Goal: Find contact information: Find contact information

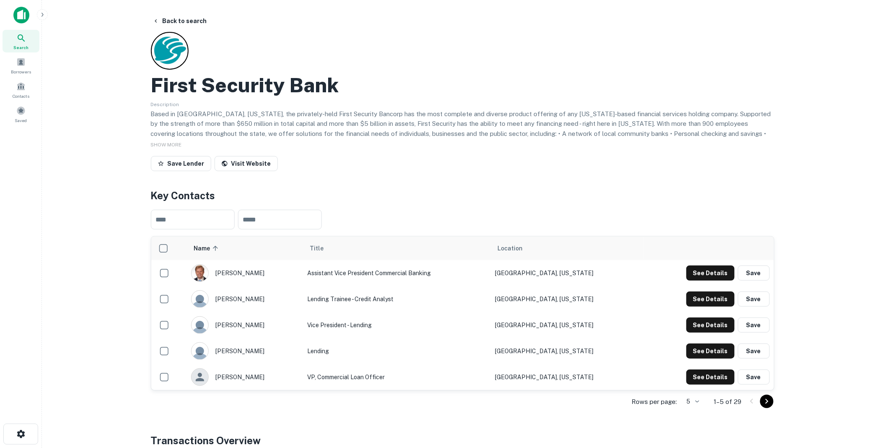
click at [19, 11] on img at bounding box center [21, 15] width 16 height 17
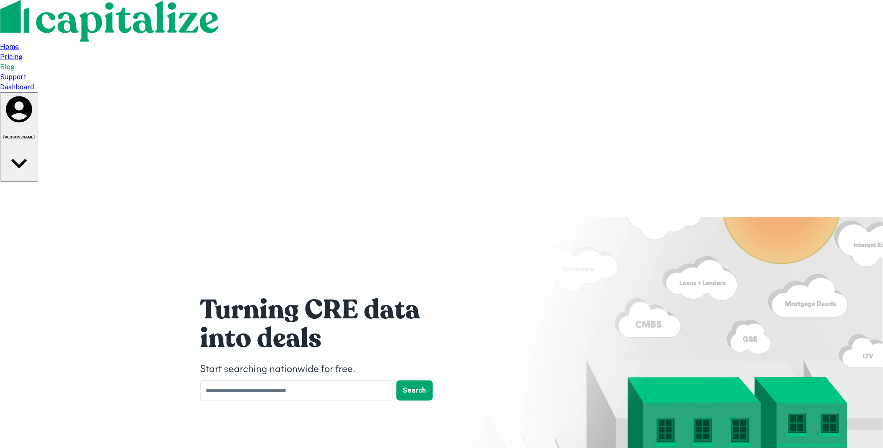
click at [648, 82] on div "Dashboard" at bounding box center [441, 87] width 883 height 10
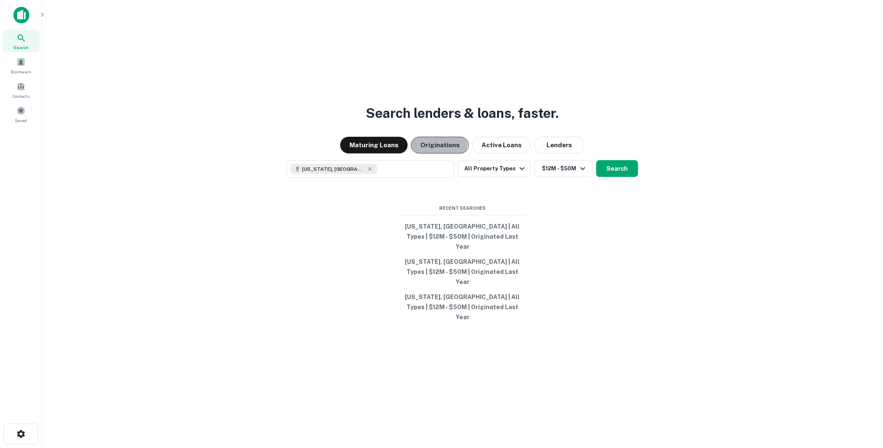
click at [438, 153] on button "Originations" at bounding box center [440, 145] width 58 height 17
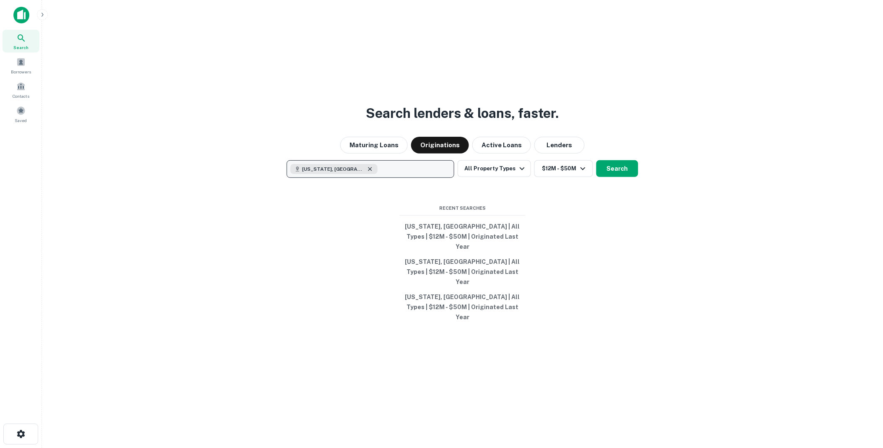
click at [368, 171] on icon "button" at bounding box center [370, 169] width 4 height 4
click at [319, 174] on p "Enter addresses, locations or lender names" at bounding box center [361, 169] width 135 height 10
click at [294, 229] on div "Search lenders & loans, faster. Maturing Loans Originations Active Loans Lender…" at bounding box center [463, 244] width 828 height 448
click at [23, 13] on img at bounding box center [21, 15] width 16 height 17
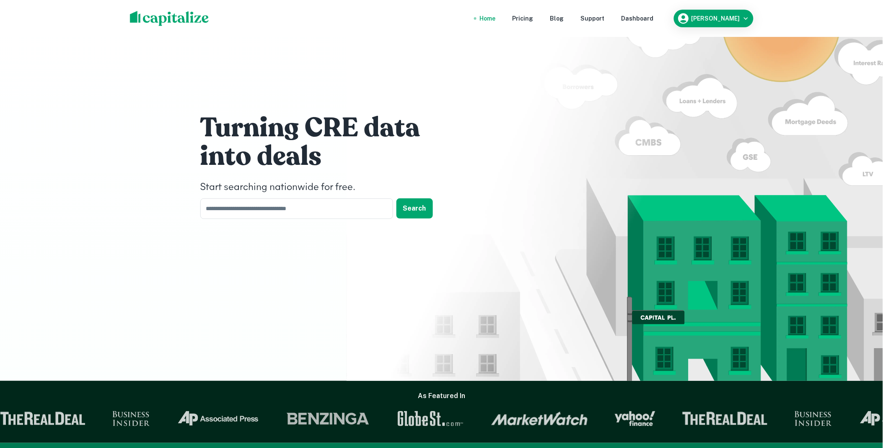
click at [652, 13] on nav "Home Pricing Blog Support Dashboard" at bounding box center [566, 18] width 201 height 18
click at [651, 16] on div "Dashboard" at bounding box center [638, 18] width 32 height 9
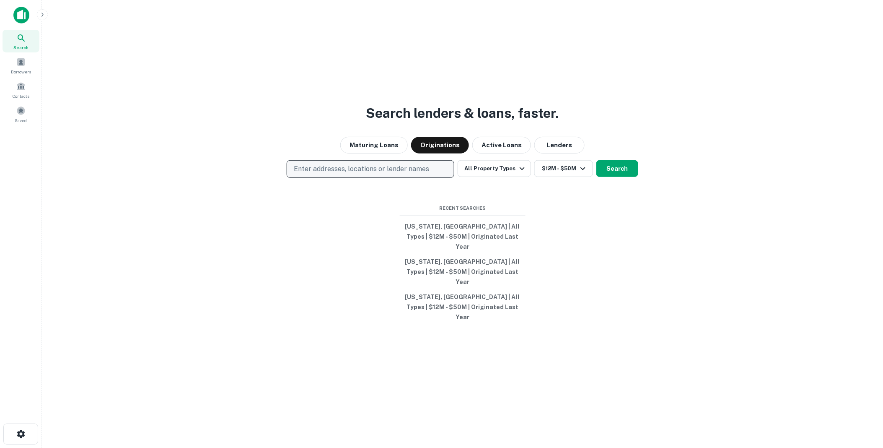
click at [338, 174] on p "Enter addresses, locations or lender names" at bounding box center [361, 169] width 135 height 10
type input "**********"
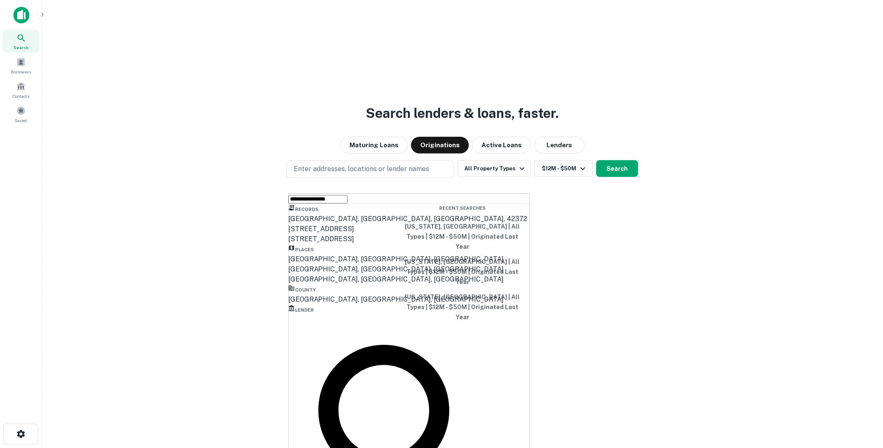
click at [320, 264] on div "[GEOGRAPHIC_DATA], [GEOGRAPHIC_DATA], [GEOGRAPHIC_DATA]" at bounding box center [409, 259] width 242 height 10
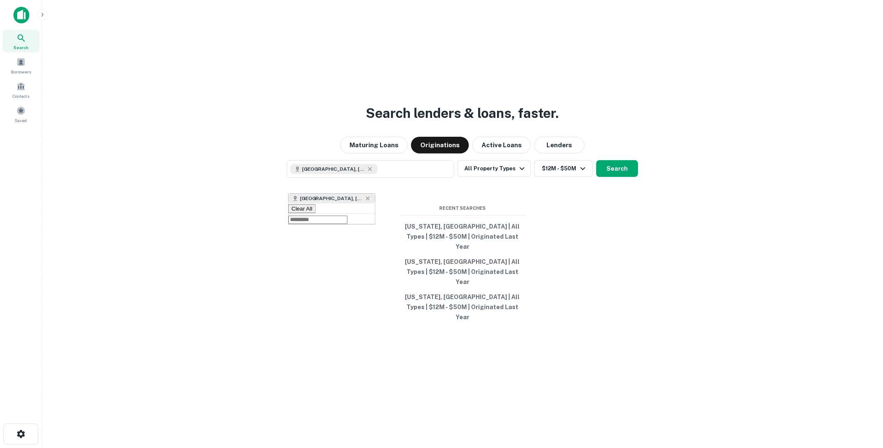
click at [610, 223] on div "Search lenders & loans, faster. Maturing Loans Originations Active Loans Lender…" at bounding box center [463, 244] width 828 height 448
click at [614, 177] on button "Search" at bounding box center [617, 168] width 42 height 17
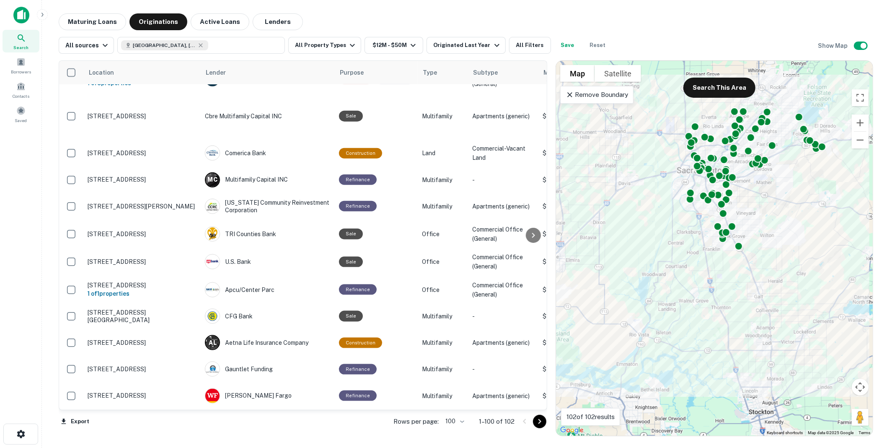
scroll to position [2783, 0]
click at [541, 421] on icon "Go to next page" at bounding box center [540, 421] width 3 height 5
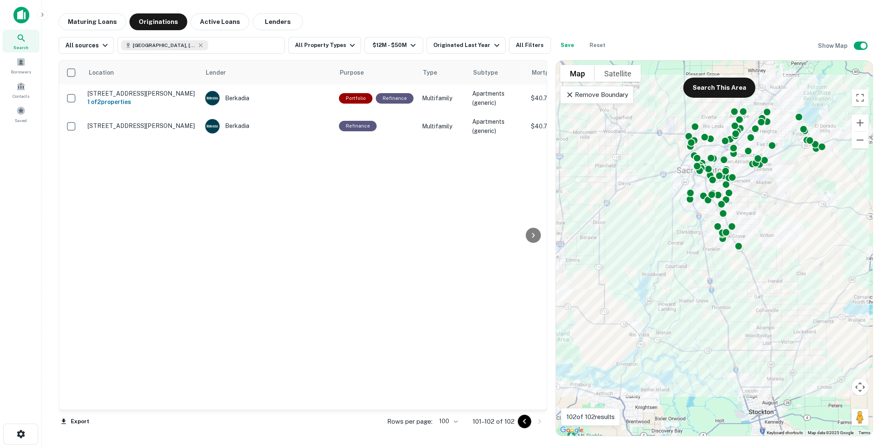
click at [523, 420] on icon "Go to previous page" at bounding box center [525, 421] width 10 height 10
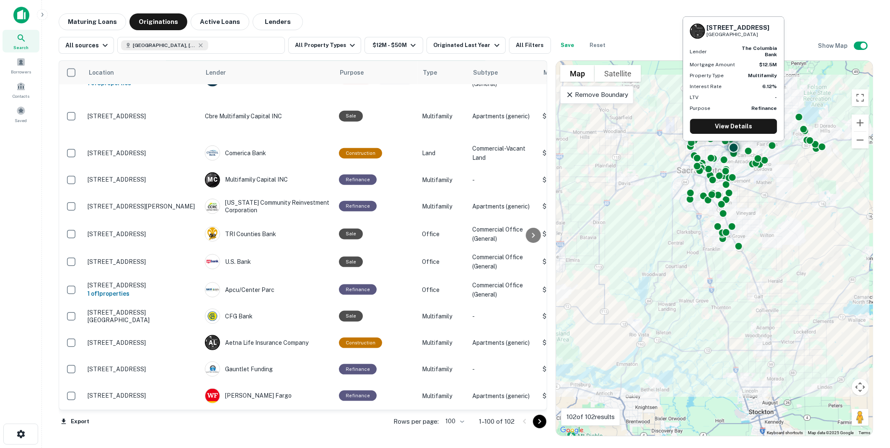
scroll to position [2783, 0]
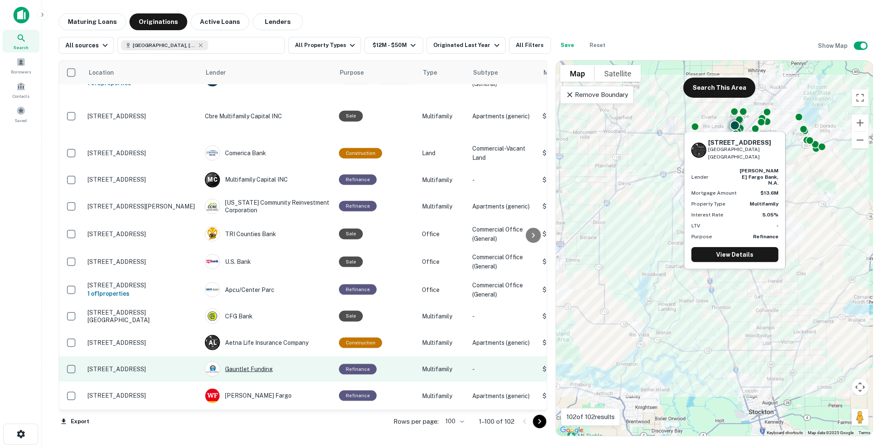
click at [256, 361] on div "Gauntlet Funding" at bounding box center [268, 368] width 126 height 15
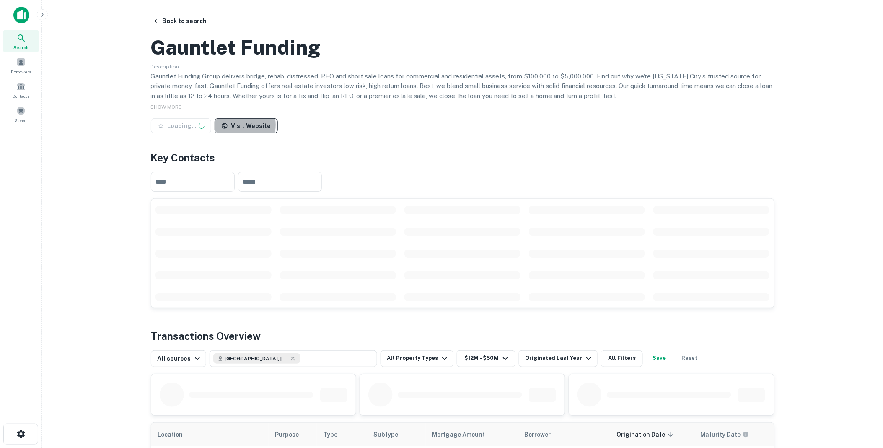
click at [238, 133] on link "Visit Website" at bounding box center [246, 125] width 63 height 15
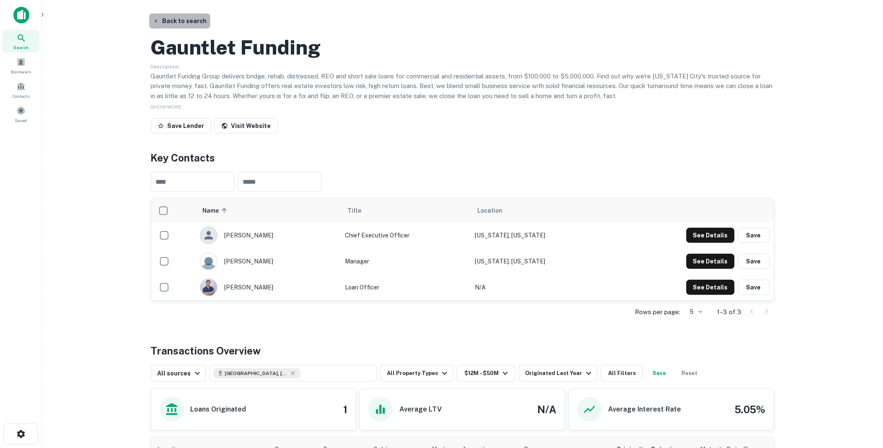
click at [185, 20] on button "Back to search" at bounding box center [179, 20] width 61 height 15
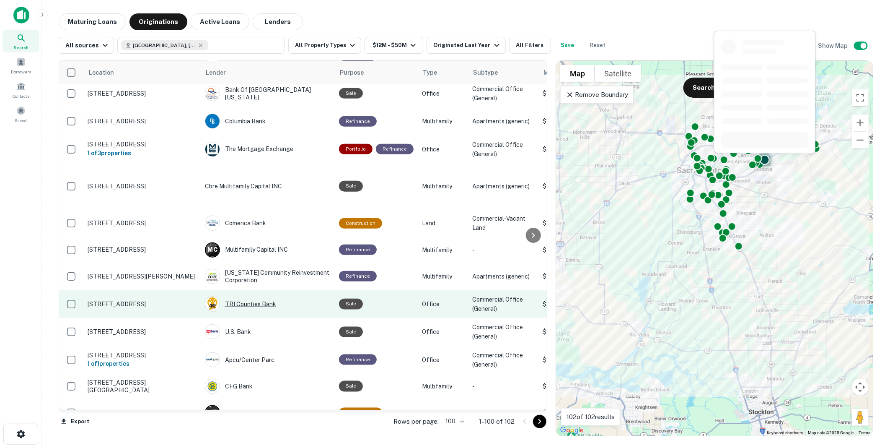
scroll to position [2466, 0]
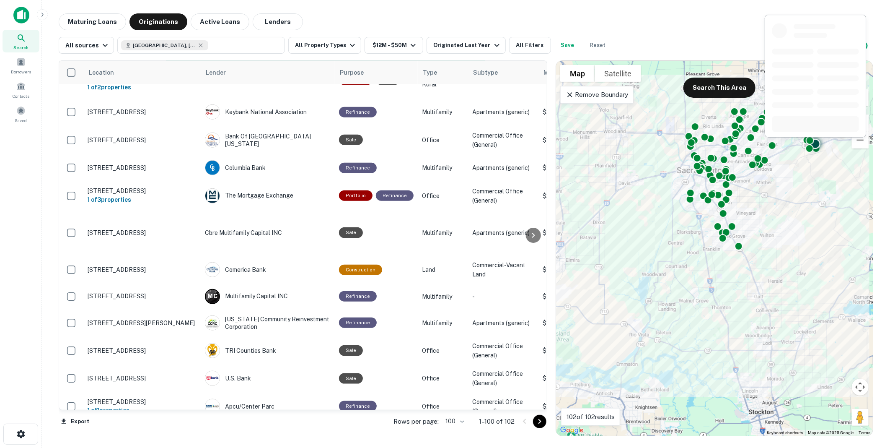
click at [229, 47] on p "BIG Leaf Investors LLC" at bounding box center [268, 42] width 126 height 9
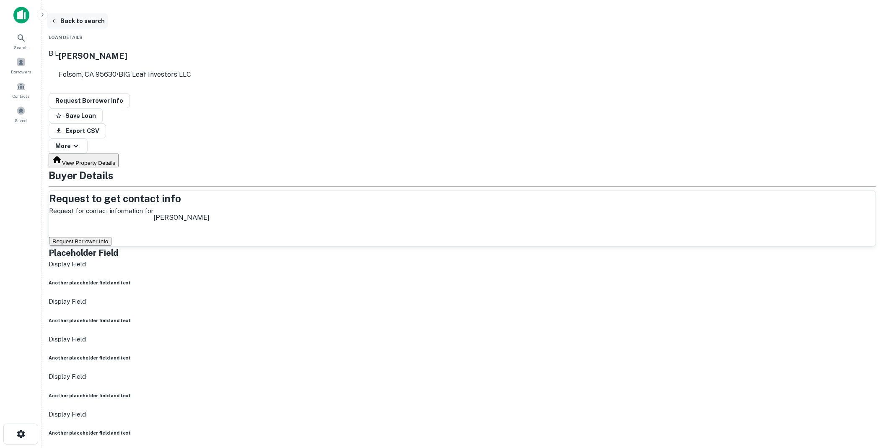
click at [108, 19] on button "Back to search" at bounding box center [77, 20] width 61 height 15
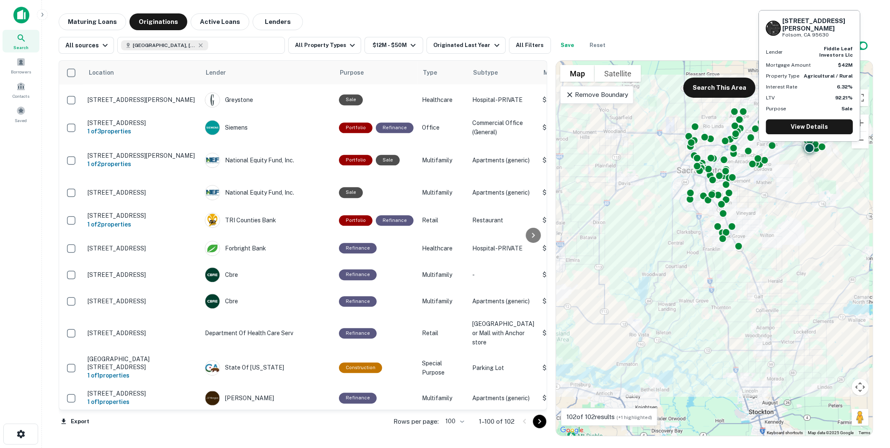
scroll to position [1209, 0]
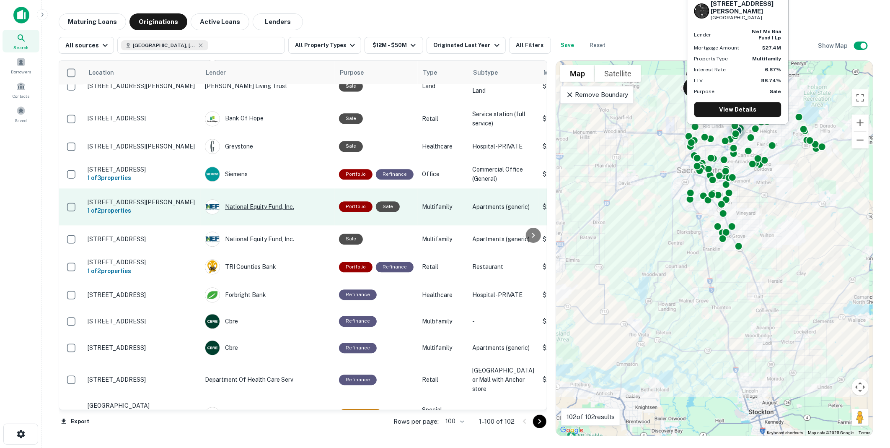
click at [255, 214] on div "National Equity Fund, Inc." at bounding box center [268, 206] width 126 height 15
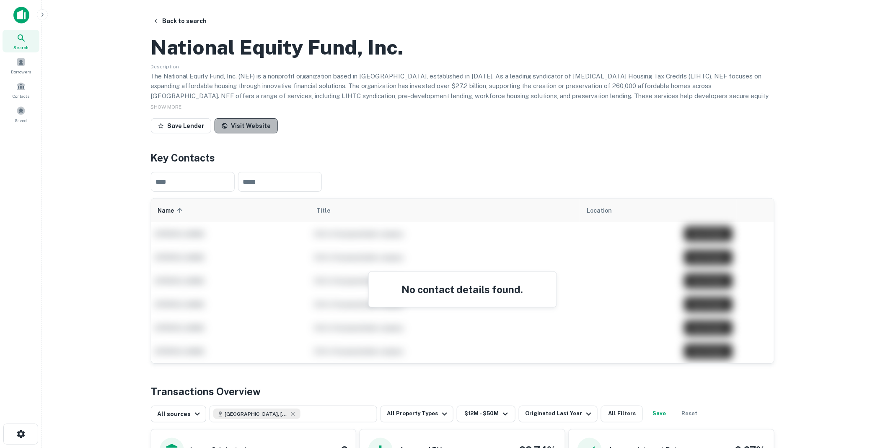
click at [247, 133] on link "Visit Website" at bounding box center [246, 125] width 63 height 15
click at [174, 18] on button "Back to search" at bounding box center [179, 20] width 61 height 15
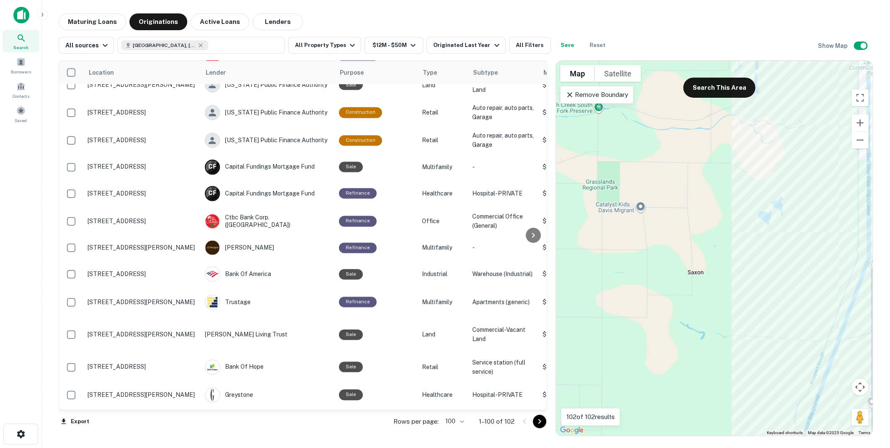
scroll to position [978, 0]
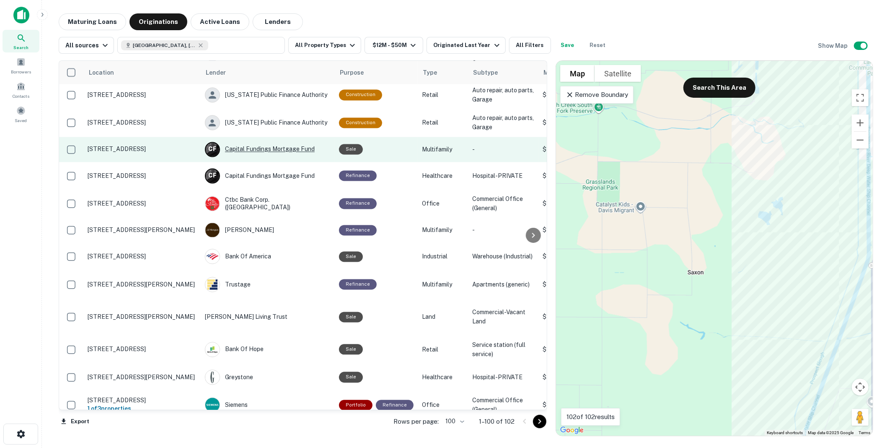
click at [267, 157] on div "C F Capital Fundings Mortgage Fund" at bounding box center [268, 149] width 126 height 15
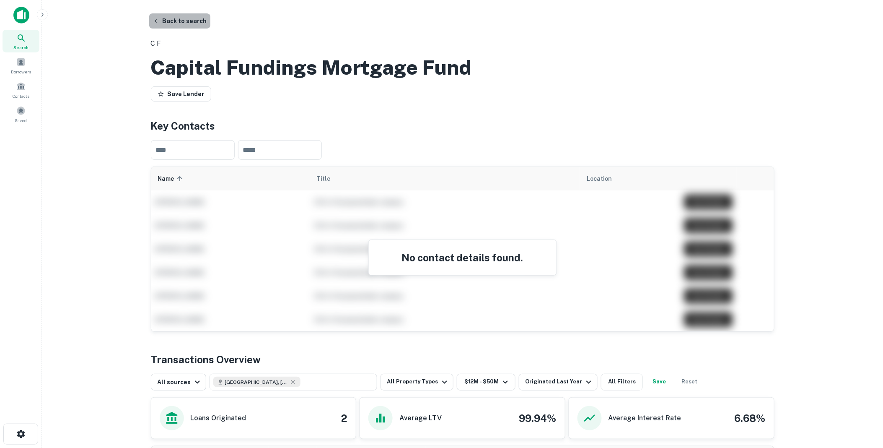
click at [181, 20] on button "Back to search" at bounding box center [179, 20] width 61 height 15
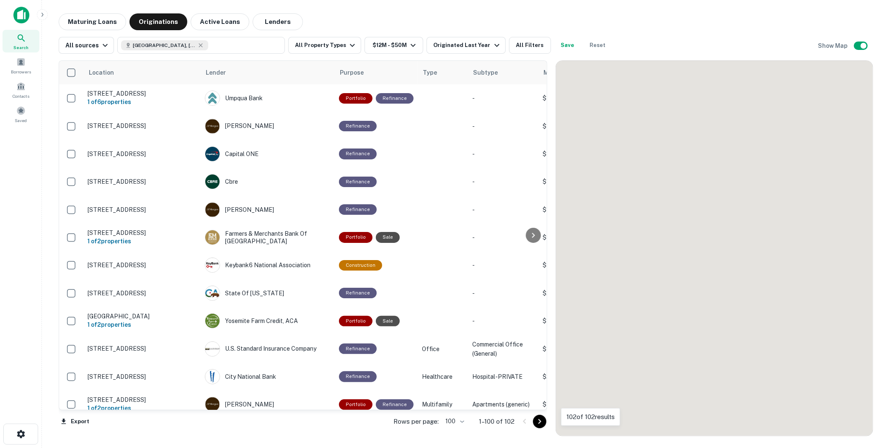
scroll to position [978, 0]
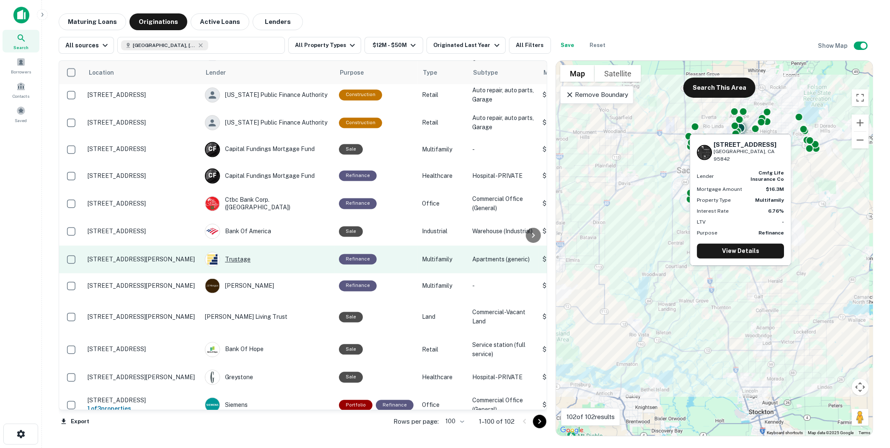
click at [238, 267] on div "Trustage" at bounding box center [268, 259] width 126 height 15
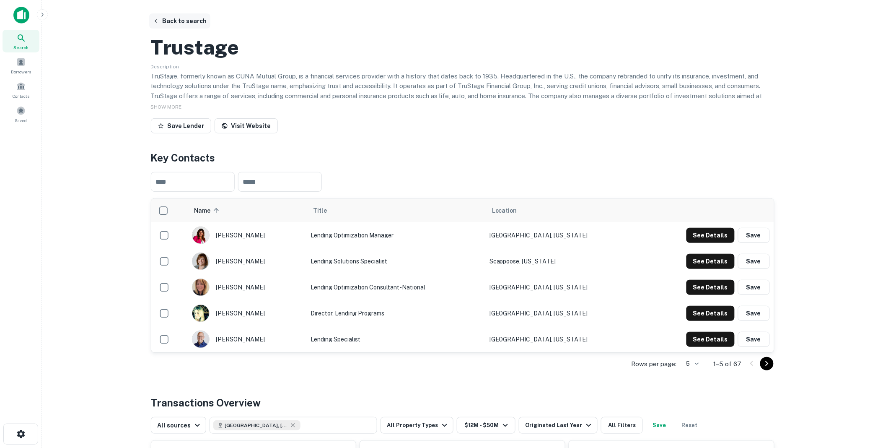
click at [182, 18] on button "Back to search" at bounding box center [179, 20] width 61 height 15
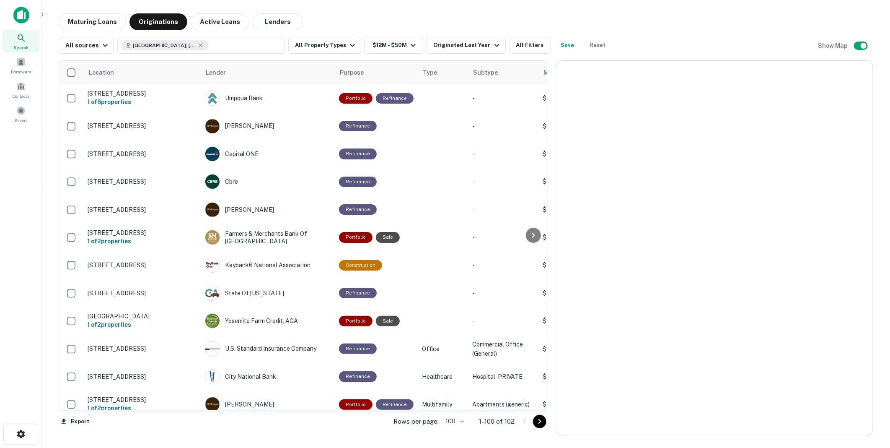
scroll to position [978, 0]
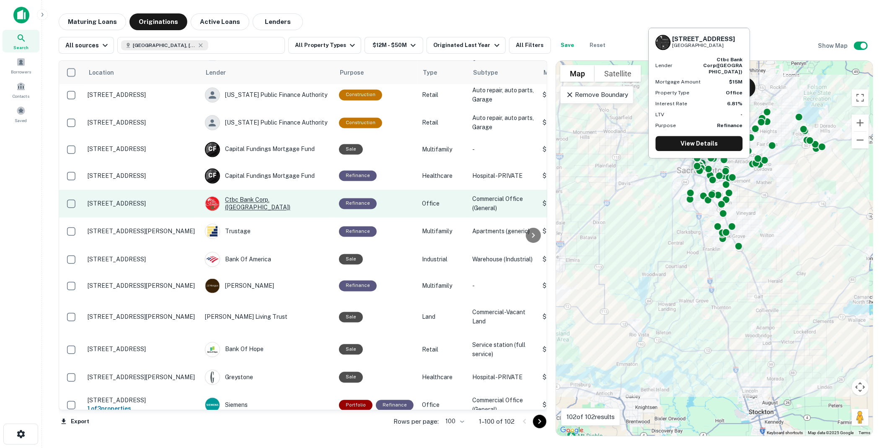
click at [254, 211] on div "Ctbc Bank Corp. ([GEOGRAPHIC_DATA])" at bounding box center [268, 203] width 126 height 15
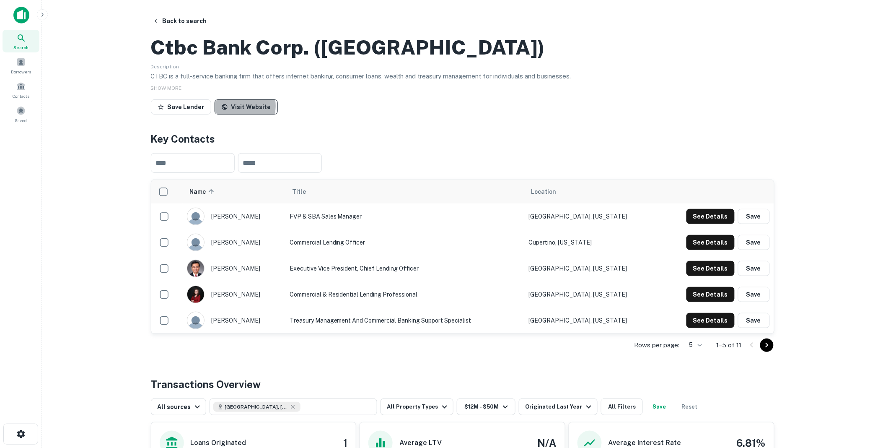
click at [240, 114] on link "Visit Website" at bounding box center [246, 106] width 63 height 15
click at [766, 350] on icon "Go to next page" at bounding box center [767, 345] width 10 height 10
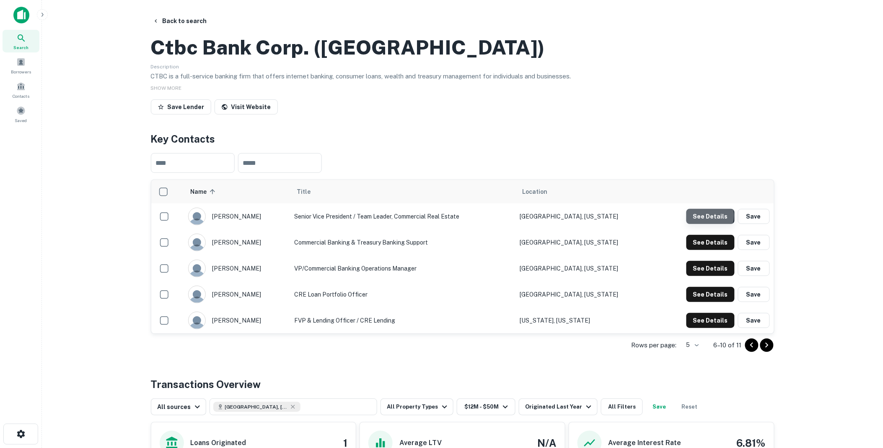
click at [709, 224] on button "See Details" at bounding box center [710, 216] width 48 height 15
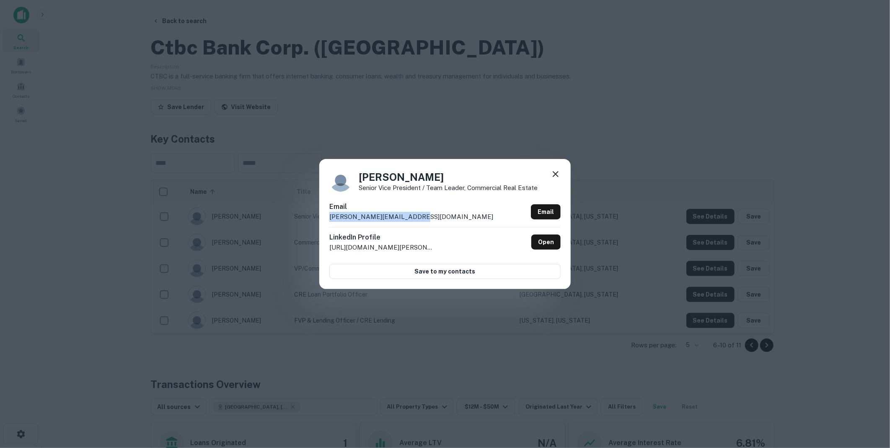
drag, startPoint x: 420, startPoint y: 216, endPoint x: 328, endPoint y: 218, distance: 91.4
click at [328, 218] on div "[PERSON_NAME] Senior Vice President / Team Leader, Commercial Real Estate Email…" at bounding box center [444, 224] width 251 height 130
drag, startPoint x: 328, startPoint y: 218, endPoint x: 374, endPoint y: 216, distance: 45.7
copy p "[PERSON_NAME][EMAIL_ADDRESS][DOMAIN_NAME]"
click at [556, 174] on icon at bounding box center [556, 174] width 6 height 6
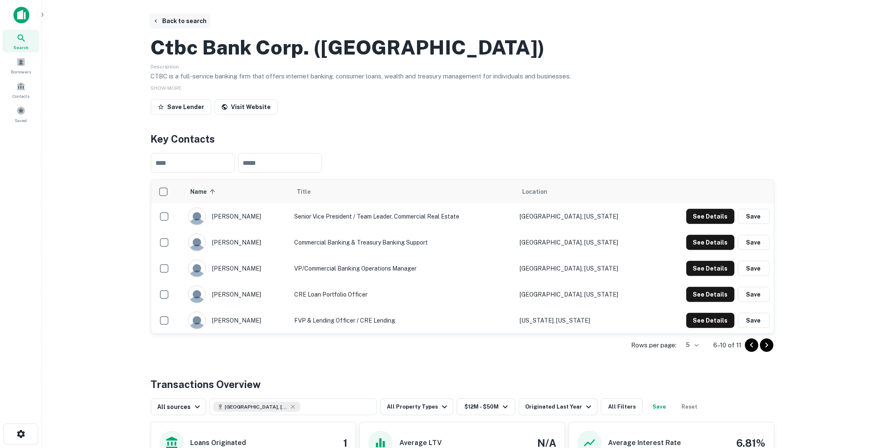
click at [184, 18] on button "Back to search" at bounding box center [179, 20] width 61 height 15
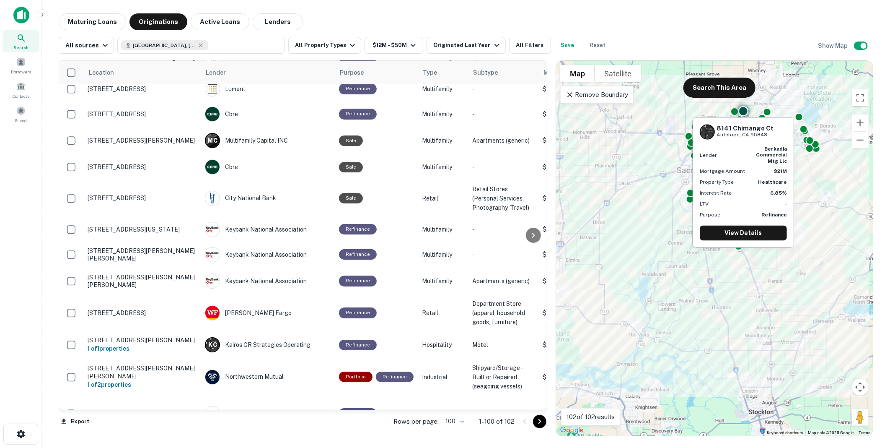
scroll to position [1816, 0]
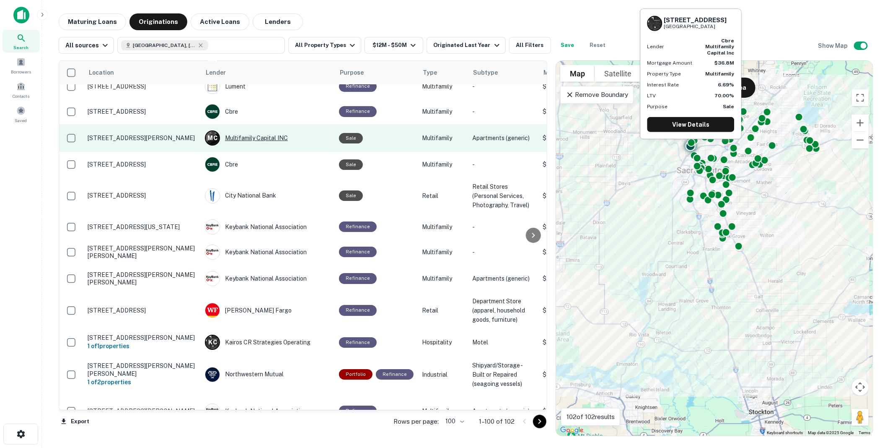
click at [250, 145] on div "M C Multifamily Capital INC" at bounding box center [268, 137] width 126 height 15
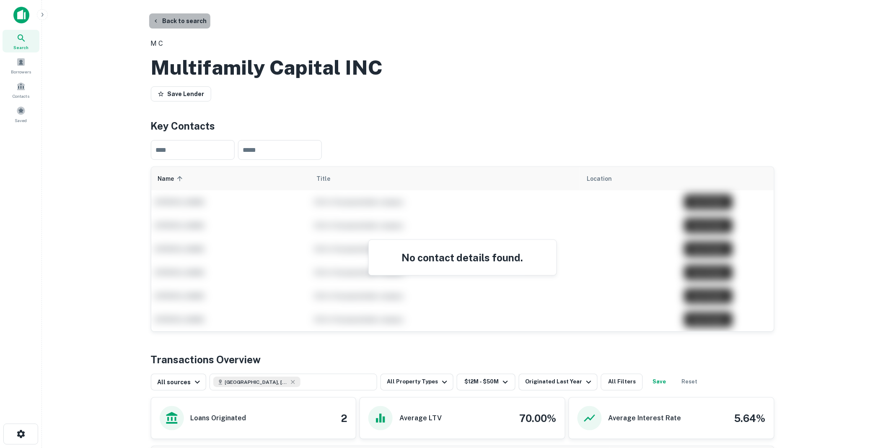
click at [179, 20] on button "Back to search" at bounding box center [179, 20] width 61 height 15
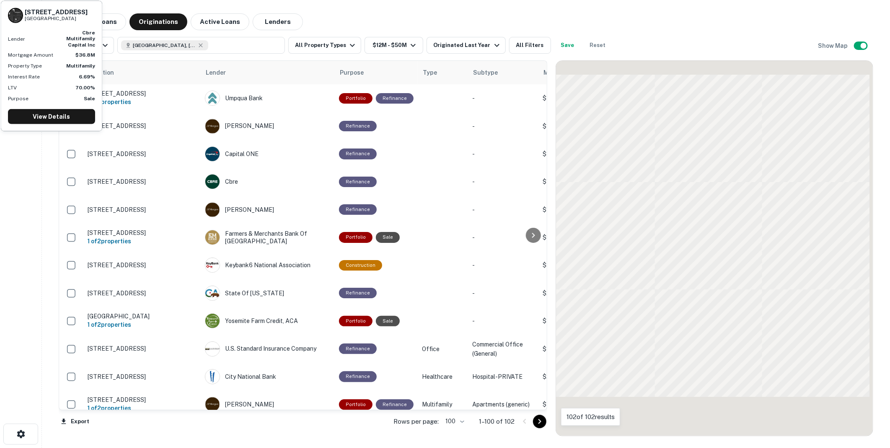
scroll to position [1816, 0]
